Goal: Task Accomplishment & Management: Manage account settings

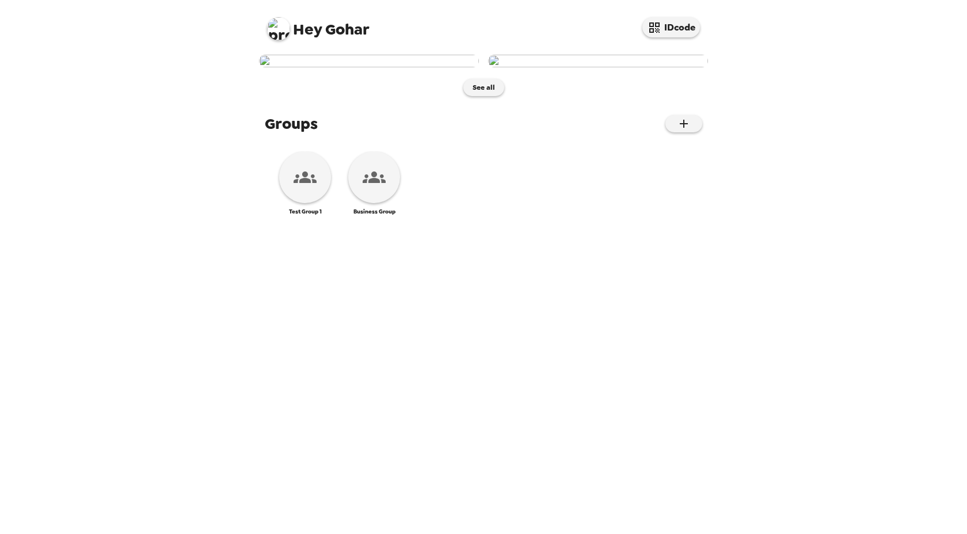
click at [277, 26] on img at bounding box center [278, 28] width 23 height 23
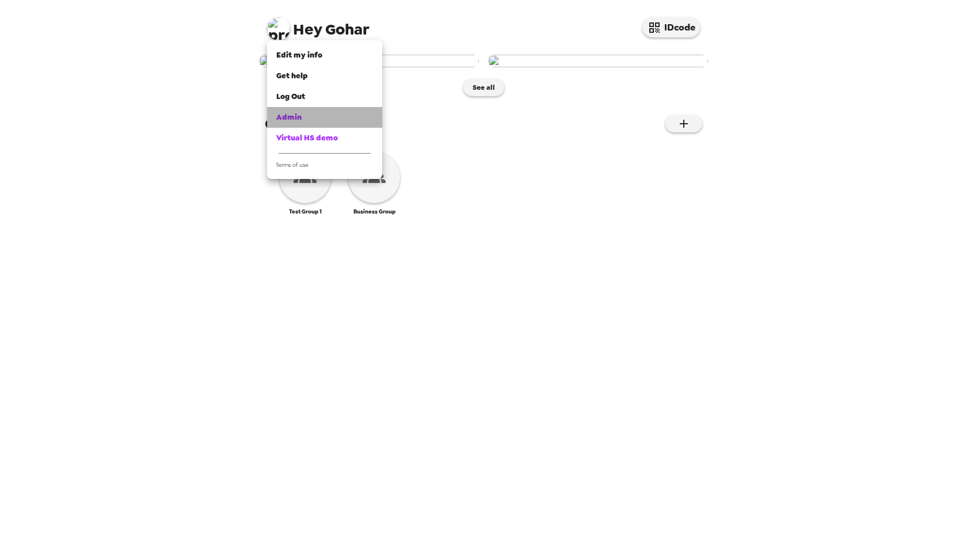
click at [295, 117] on span "Admin" at bounding box center [288, 117] width 25 height 10
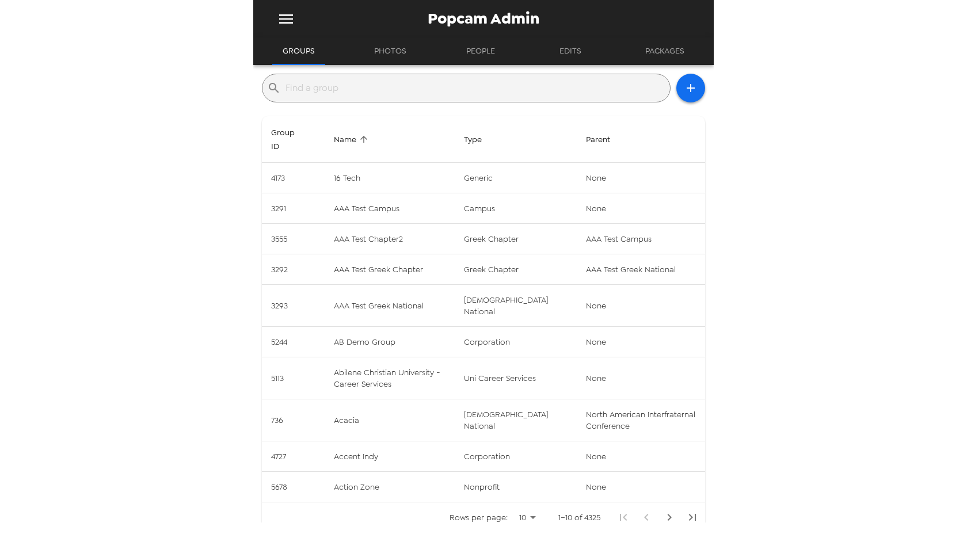
click at [338, 88] on input "text" at bounding box center [475, 88] width 380 height 18
click at [280, 147] on span "Group ID" at bounding box center [293, 139] width 44 height 28
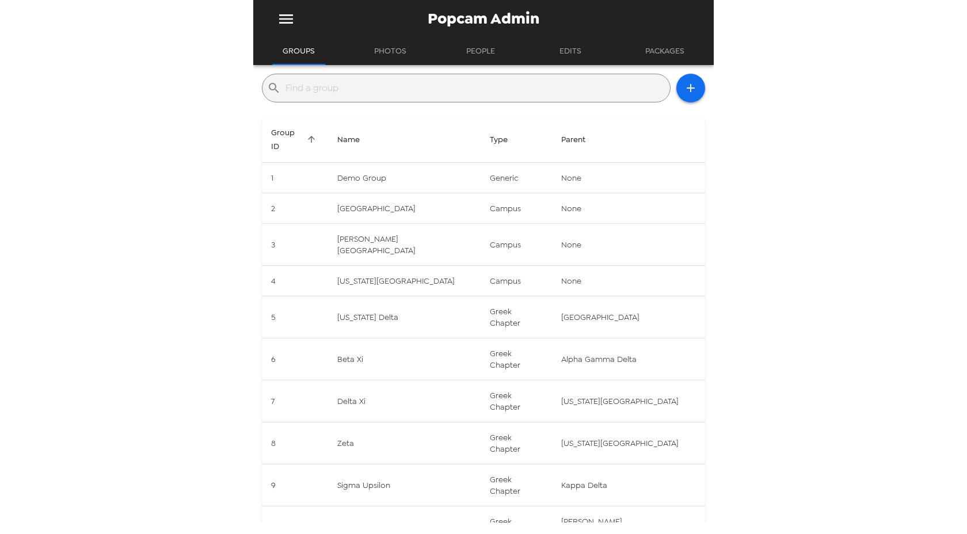
click at [285, 124] on th "Group ID" at bounding box center [295, 139] width 66 height 47
click at [288, 128] on span "Group ID" at bounding box center [295, 139] width 48 height 28
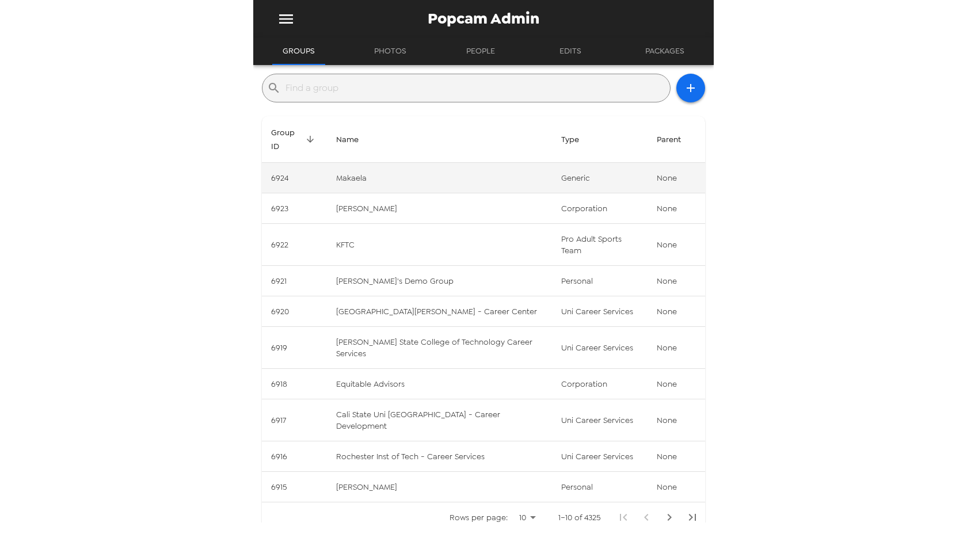
click at [361, 166] on td "Makaela" at bounding box center [439, 178] width 224 height 30
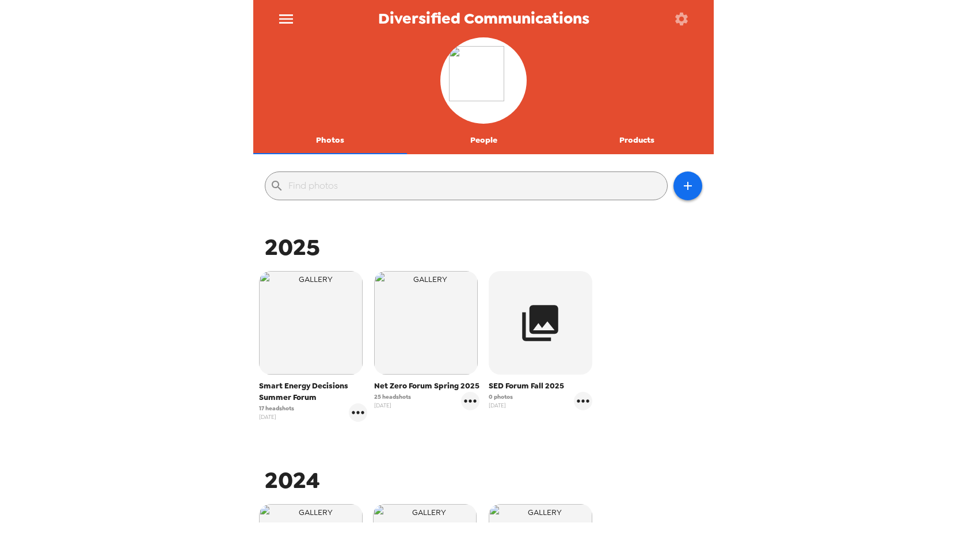
click at [678, 14] on icon "button" at bounding box center [681, 19] width 16 height 16
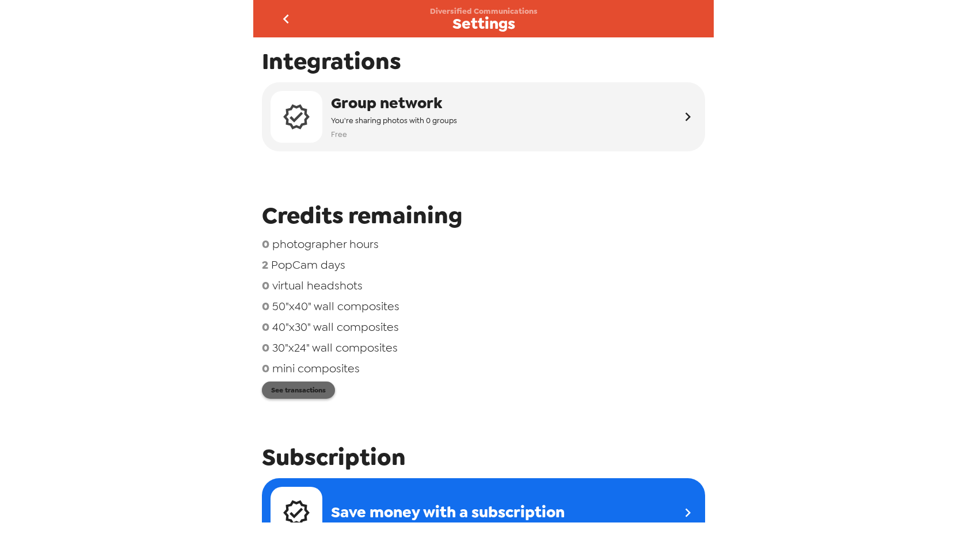
click at [293, 391] on button "See transactions" at bounding box center [298, 389] width 73 height 17
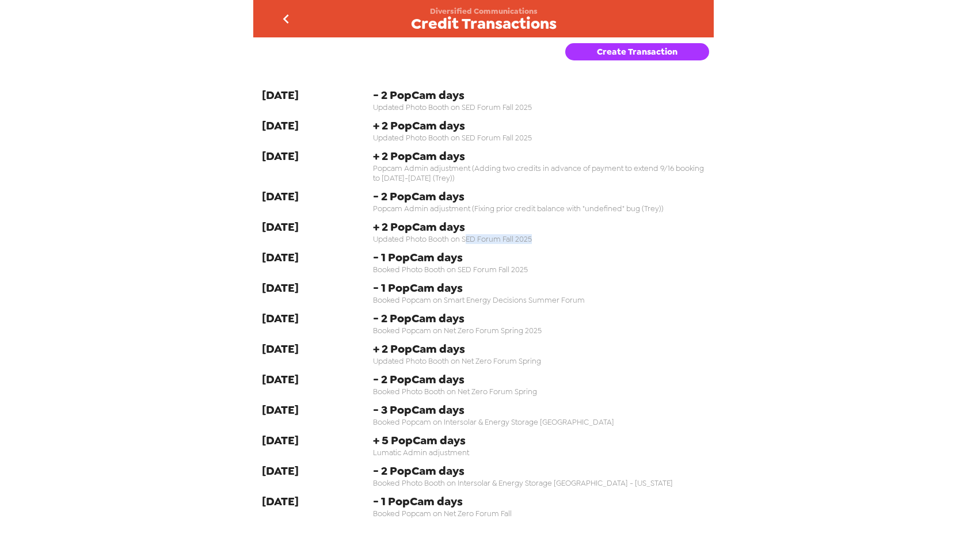
drag, startPoint x: 465, startPoint y: 245, endPoint x: 544, endPoint y: 245, distance: 79.4
click at [544, 244] on span "Updated Photo Booth on SED Forum Fall 2025" at bounding box center [539, 239] width 333 height 10
